Goal: Information Seeking & Learning: Learn about a topic

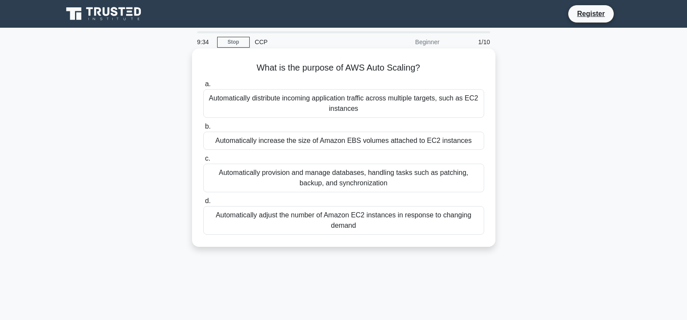
click at [354, 218] on div "Automatically adjust the number of Amazon EC2 instances in response to changing…" at bounding box center [343, 220] width 281 height 29
click at [203, 204] on input "d. Automatically adjust the number of Amazon EC2 instances in response to chang…" at bounding box center [203, 202] width 0 height 6
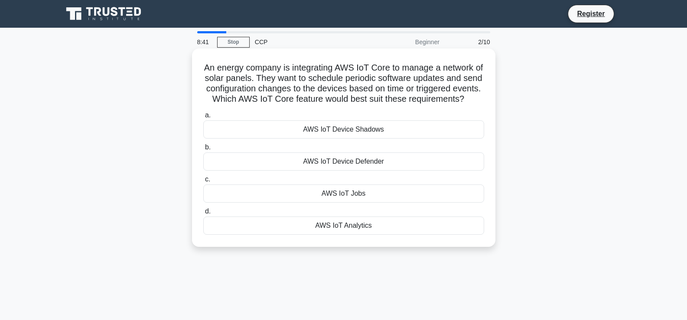
click at [360, 203] on div "AWS IoT Jobs" at bounding box center [343, 194] width 281 height 18
click at [203, 182] on input "c. AWS IoT Jobs" at bounding box center [203, 180] width 0 height 6
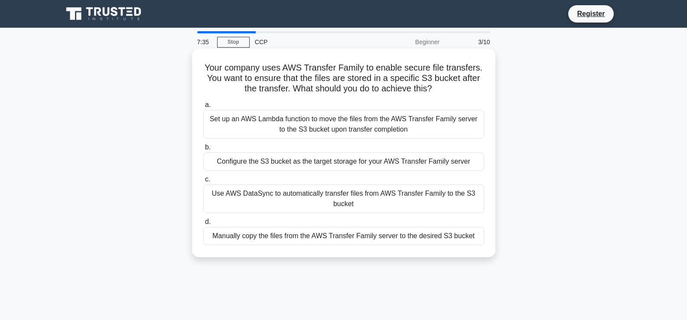
click at [291, 163] on div "Configure the S3 bucket as the target storage for your AWS Transfer Family serv…" at bounding box center [343, 162] width 281 height 18
click at [203, 150] on input "b. Configure the S3 bucket as the target storage for your AWS Transfer Family s…" at bounding box center [203, 148] width 0 height 6
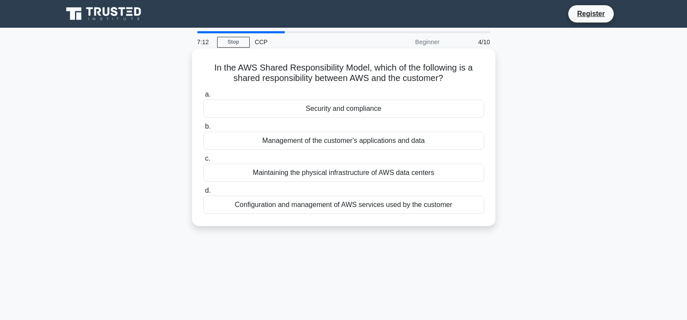
click at [361, 112] on div "Security and compliance" at bounding box center [343, 109] width 281 height 18
click at [203, 98] on input "a. Security and compliance" at bounding box center [203, 95] width 0 height 6
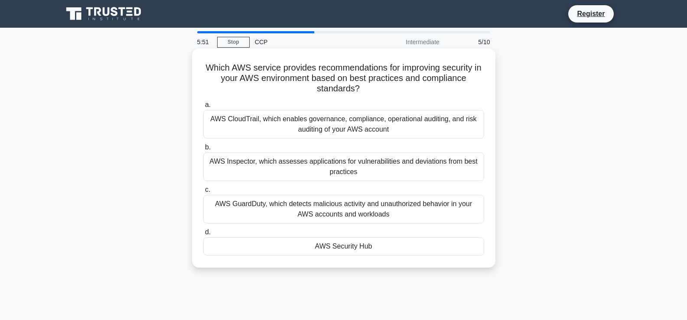
click at [397, 244] on div "AWS Security Hub" at bounding box center [343, 247] width 281 height 18
click at [203, 235] on input "d. AWS Security Hub" at bounding box center [203, 233] width 0 height 6
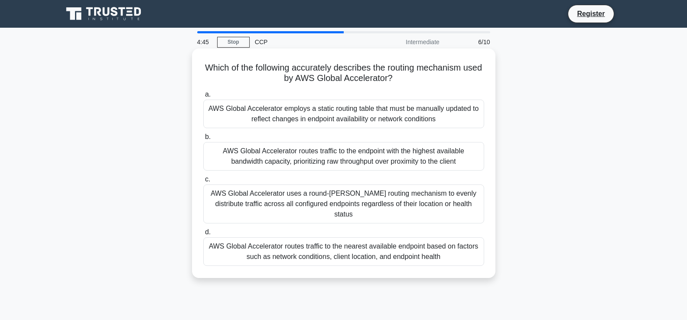
click at [334, 159] on div "AWS Global Accelerator routes traffic to the endpoint with the highest availabl…" at bounding box center [343, 156] width 281 height 29
click at [203, 140] on input "b. AWS Global Accelerator routes traffic to the endpoint with the highest avail…" at bounding box center [203, 137] width 0 height 6
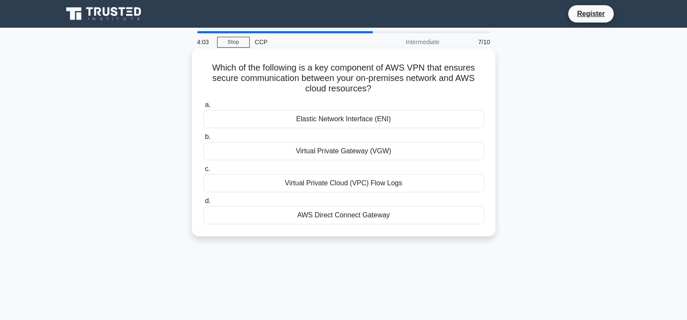
click at [333, 214] on div "AWS Direct Connect Gateway" at bounding box center [343, 215] width 281 height 18
click at [203, 204] on input "d. AWS Direct Connect Gateway" at bounding box center [203, 202] width 0 height 6
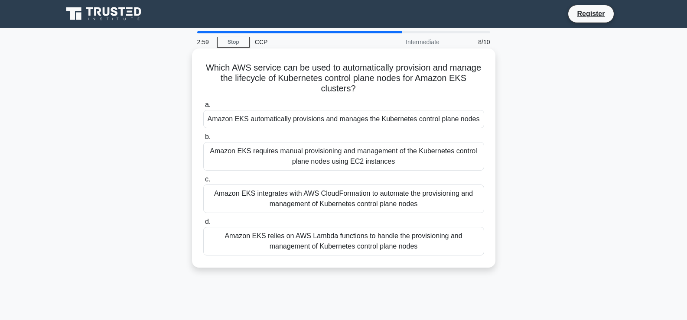
click at [358, 235] on div "Amazon EKS relies on AWS Lambda functions to handle the provisioning and manage…" at bounding box center [343, 241] width 281 height 29
click at [203, 225] on input "d. Amazon EKS relies on AWS Lambda functions to handle the provisioning and man…" at bounding box center [203, 222] width 0 height 6
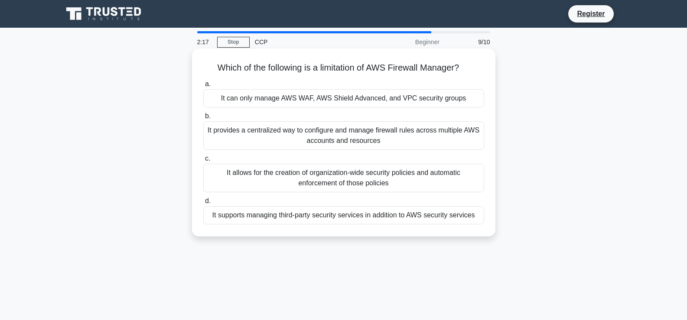
click at [289, 137] on div "It provides a centralized way to configure and manage firewall rules across mul…" at bounding box center [343, 135] width 281 height 29
click at [203, 119] on input "b. It provides a centralized way to configure and manage firewall rules across …" at bounding box center [203, 117] width 0 height 6
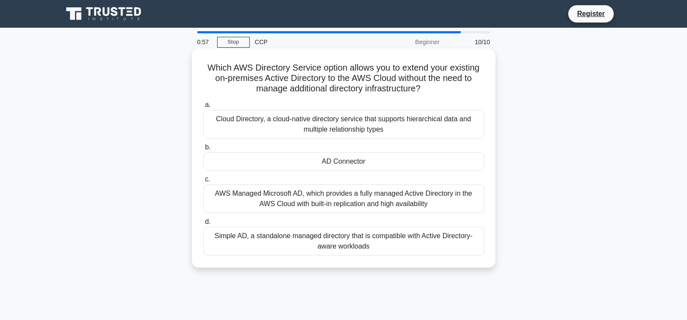
click at [310, 237] on div "Simple AD, a standalone managed directory that is compatible with Active Direct…" at bounding box center [343, 241] width 281 height 29
click at [203, 225] on input "d. Simple AD, a standalone managed directory that is compatible with Active Dir…" at bounding box center [203, 222] width 0 height 6
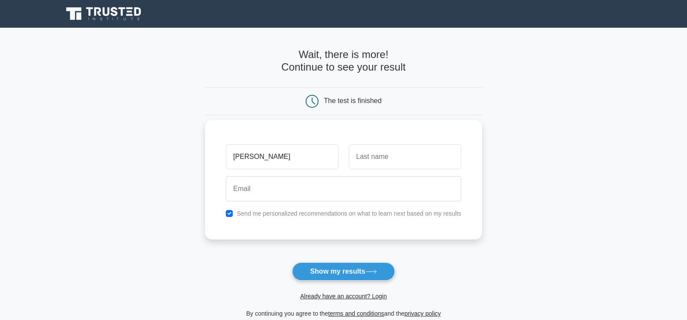
type input "[DEMOGRAPHIC_DATA]"
click at [411, 160] on input "text" at bounding box center [405, 156] width 112 height 25
type input "Keitany"
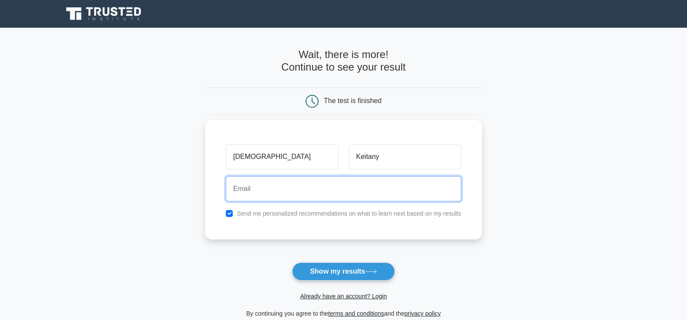
click at [313, 189] on input "email" at bounding box center [343, 188] width 235 height 25
type input "keitanykositany@gmail.com"
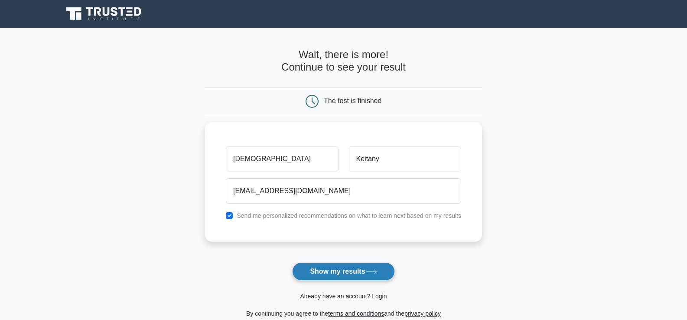
click at [320, 269] on button "Show my results" at bounding box center [343, 272] width 102 height 18
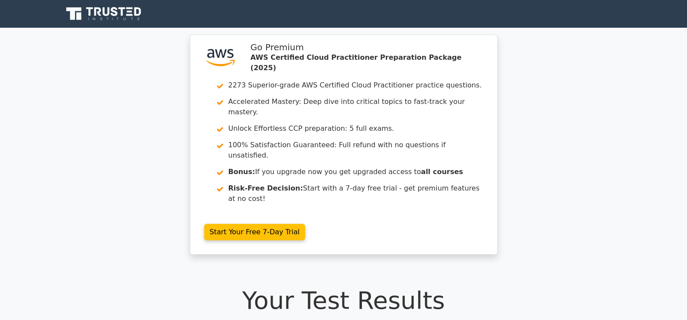
click at [378, 286] on h1 "Your Test Results" at bounding box center [344, 300] width 562 height 29
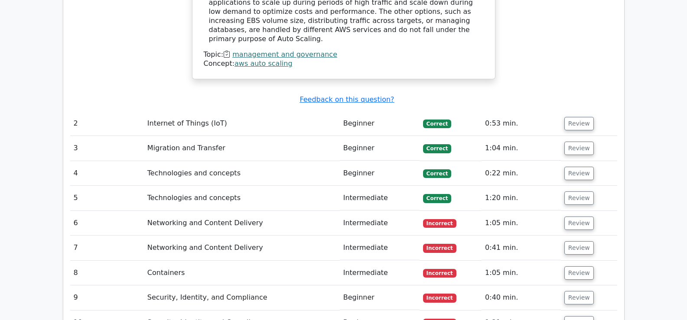
scroll to position [997, 0]
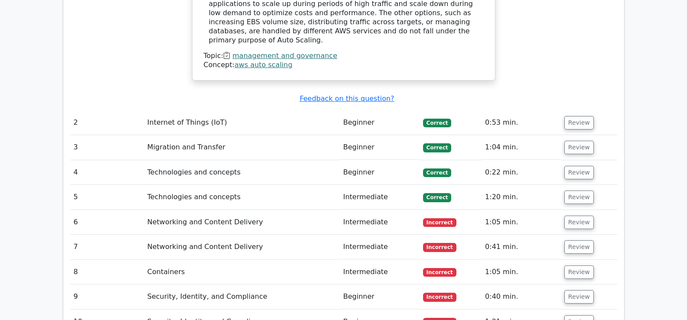
click at [431, 119] on span "Correct" at bounding box center [437, 123] width 28 height 9
click at [565, 116] on button "Review" at bounding box center [578, 122] width 29 height 13
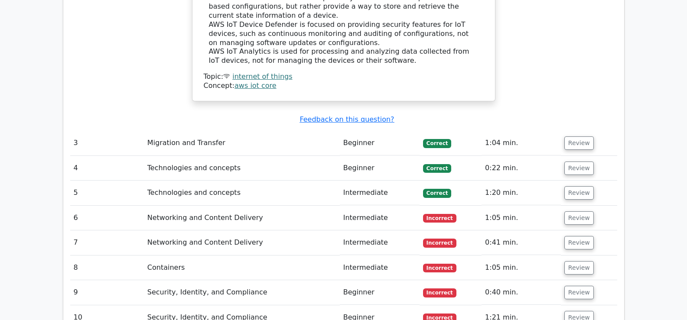
scroll to position [1430, 0]
click at [567, 211] on button "Review" at bounding box center [578, 217] width 29 height 13
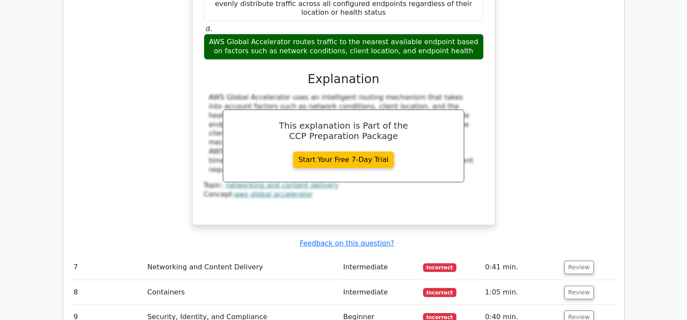
scroll to position [1820, 0]
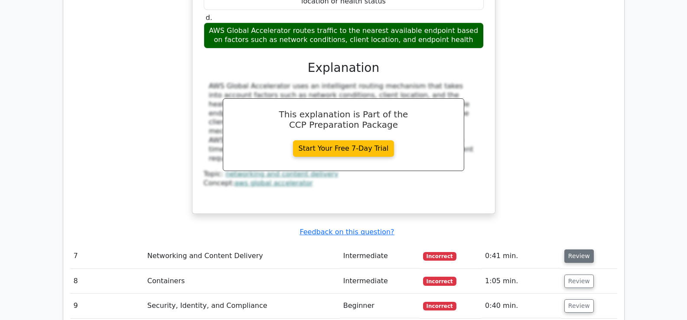
click at [569, 250] on button "Review" at bounding box center [578, 256] width 29 height 13
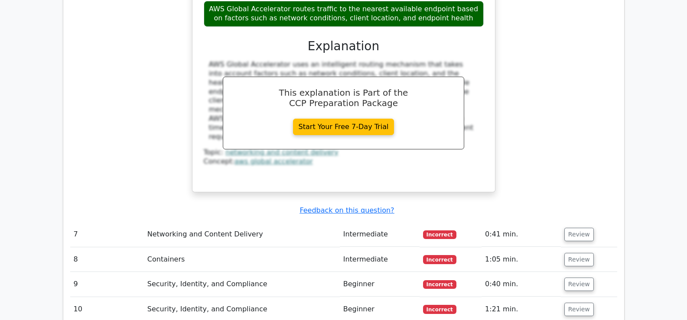
scroll to position [1864, 0]
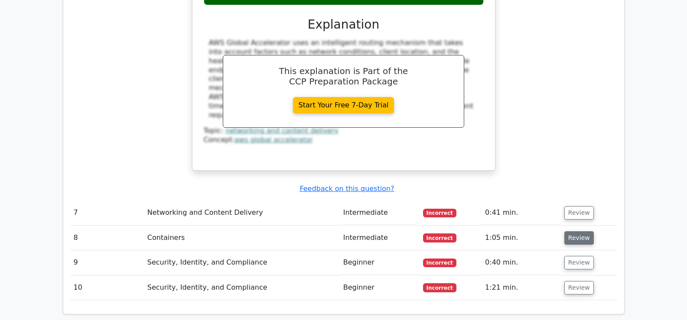
click at [579, 231] on button "Review" at bounding box center [578, 237] width 29 height 13
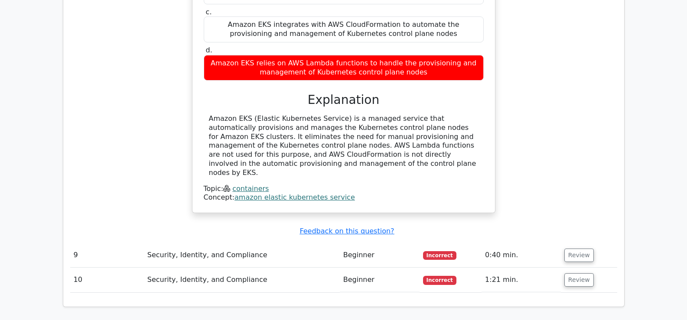
scroll to position [2601, 0]
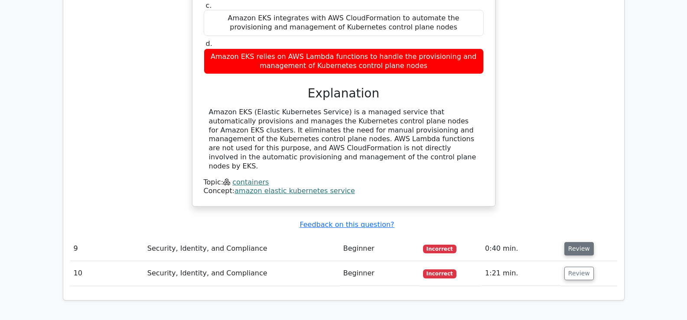
click at [583, 242] on button "Review" at bounding box center [578, 248] width 29 height 13
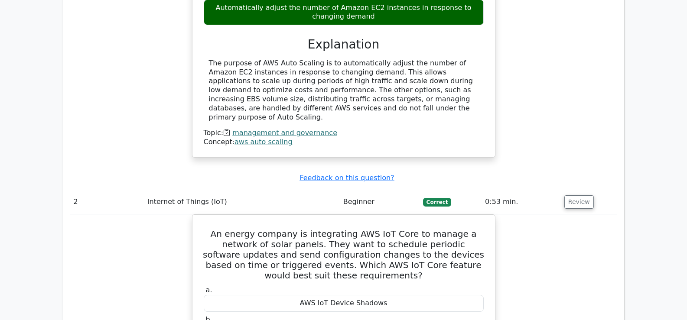
scroll to position [780, 0]
